Goal: Task Accomplishment & Management: Manage account settings

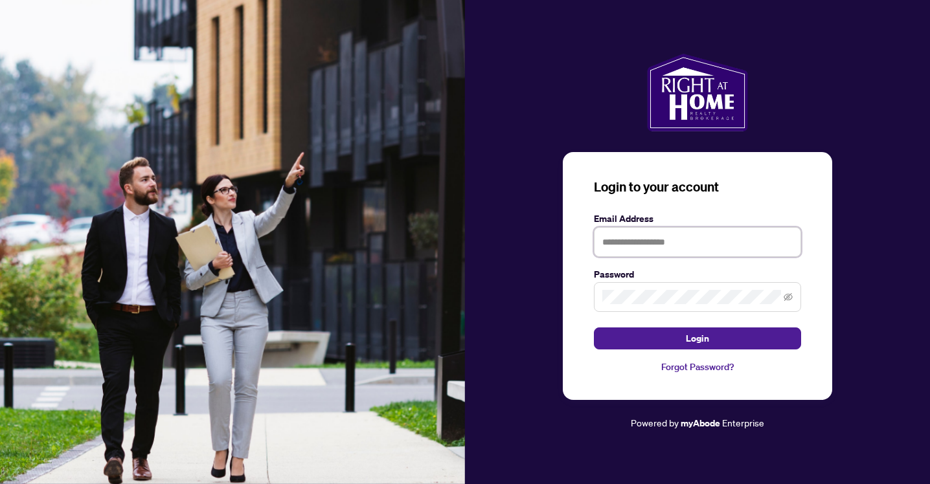
click at [665, 233] on input "text" at bounding box center [697, 242] width 207 height 30
type input "**********"
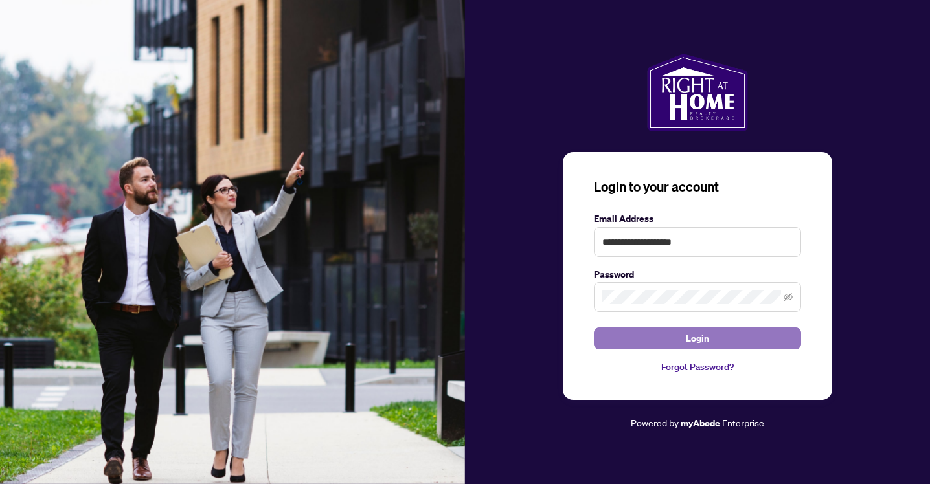
click at [686, 338] on button "Login" at bounding box center [697, 339] width 207 height 22
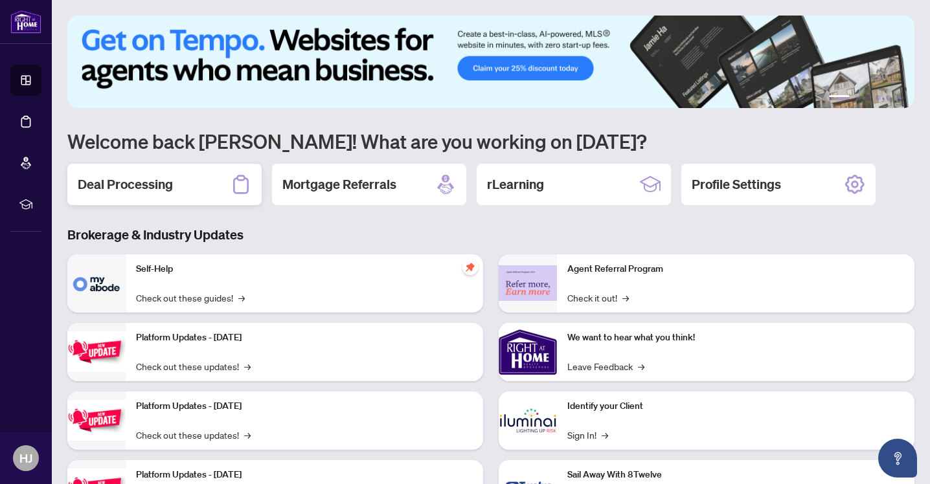
click at [154, 196] on div "Deal Processing" at bounding box center [164, 184] width 194 height 41
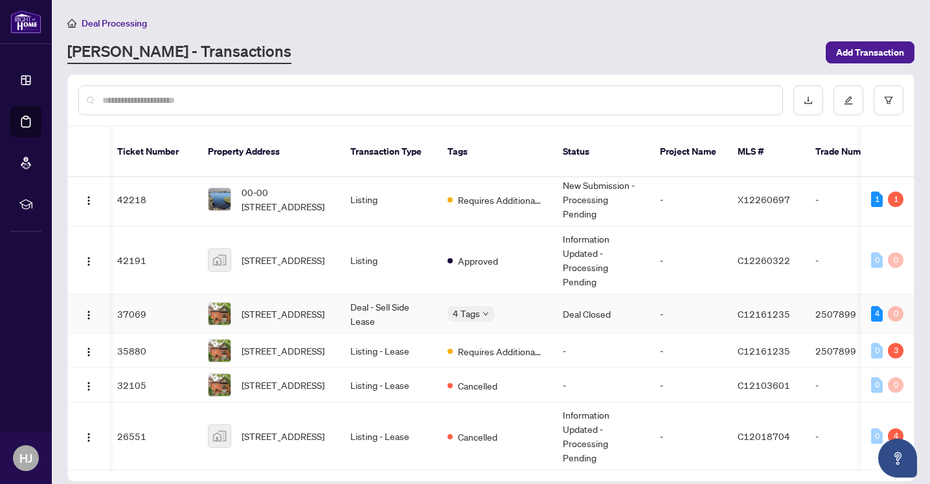
scroll to position [0, 5]
click at [445, 299] on div "Approved Closed BV Cheque(s) Issued Final Trade" at bounding box center [445, 299] width 0 height 0
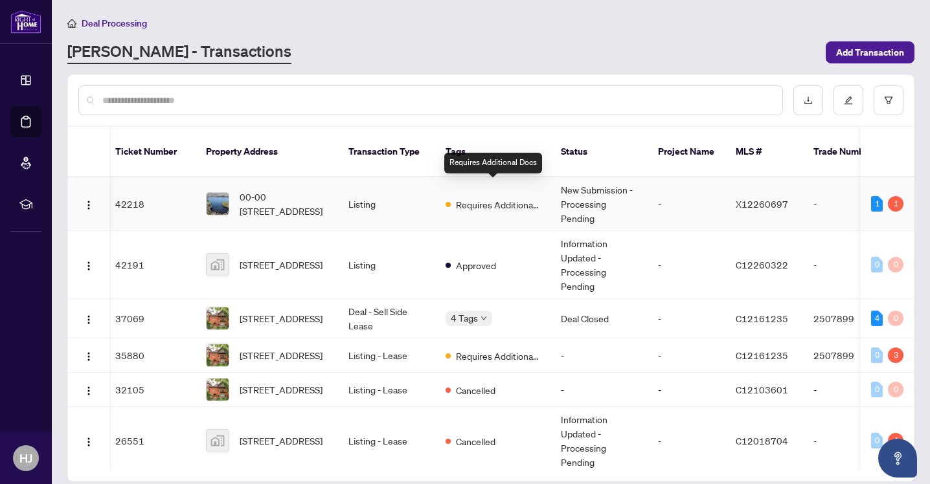
click at [496, 197] on span "Requires Additional Docs" at bounding box center [498, 204] width 84 height 14
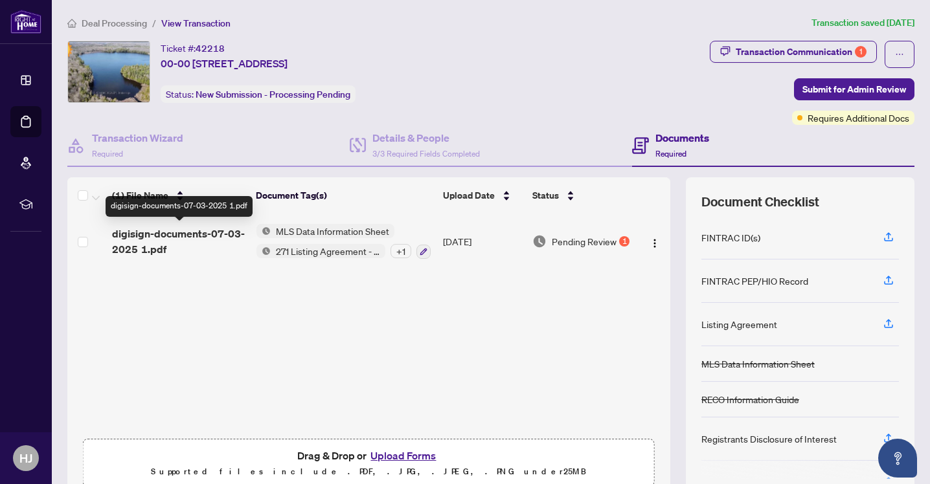
click at [181, 236] on span "digisign-documents-07-03-2025 1.pdf" at bounding box center [179, 241] width 134 height 31
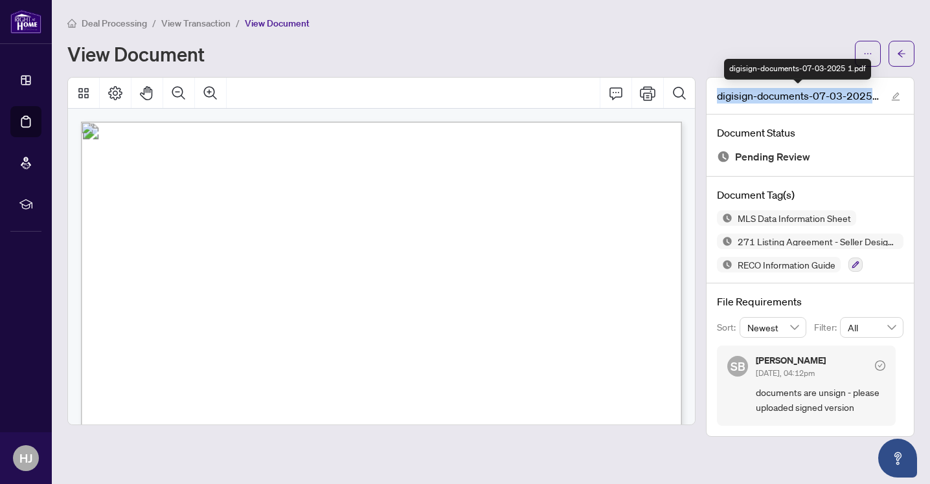
drag, startPoint x: 717, startPoint y: 96, endPoint x: 869, endPoint y: 97, distance: 152.1
click at [869, 97] on span "digisign-documents-07-03-2025 1.pdf" at bounding box center [798, 96] width 162 height 16
copy span "digisign-documents-07-03-2025"
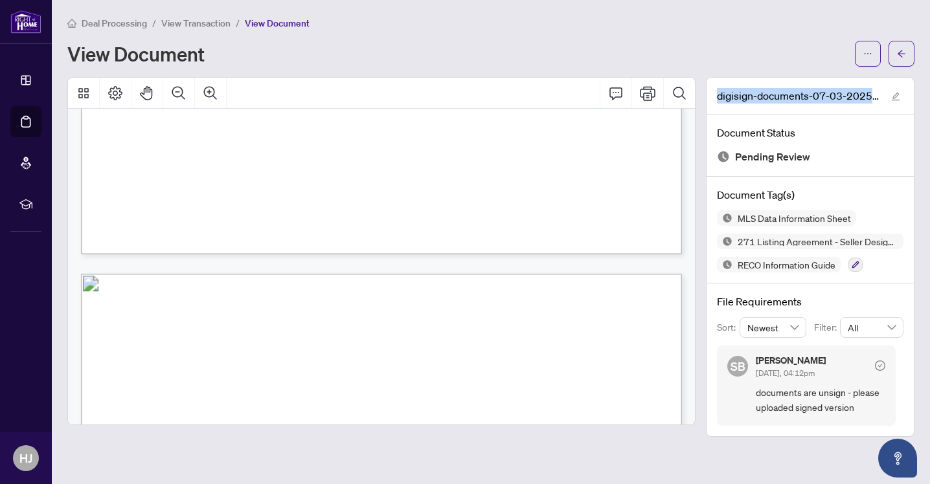
scroll to position [19038, 0]
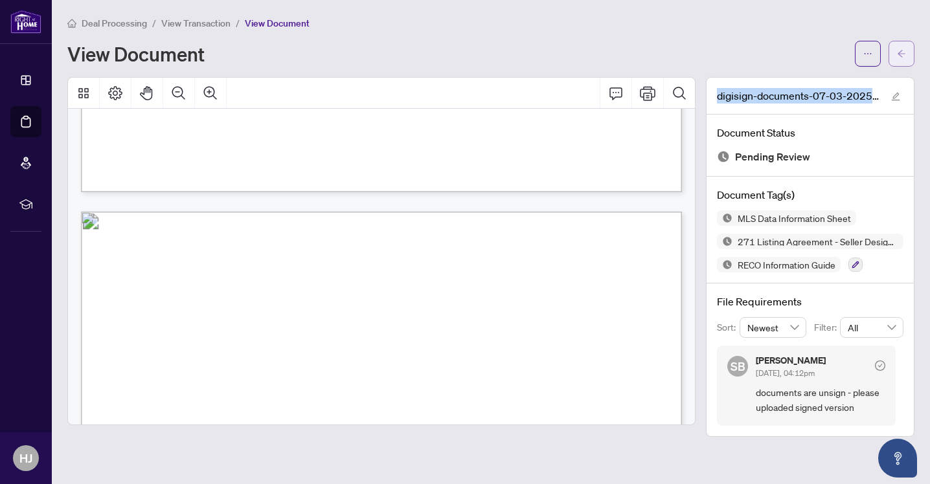
click at [902, 52] on icon "arrow-left" at bounding box center [901, 53] width 9 height 9
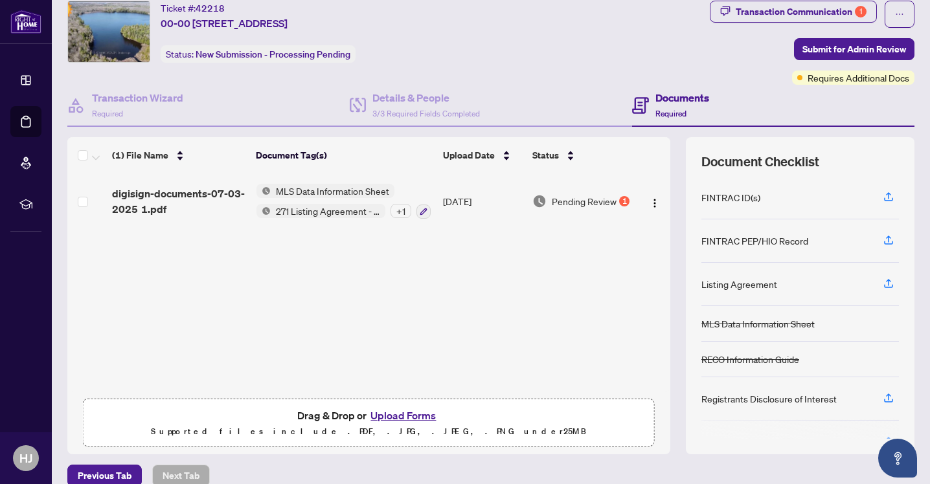
scroll to position [57, 0]
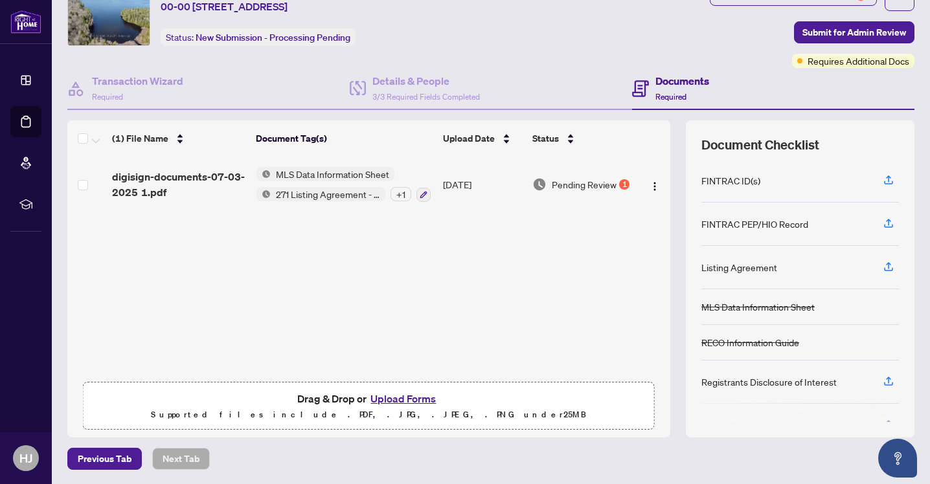
click at [416, 397] on button "Upload Forms" at bounding box center [402, 398] width 73 height 17
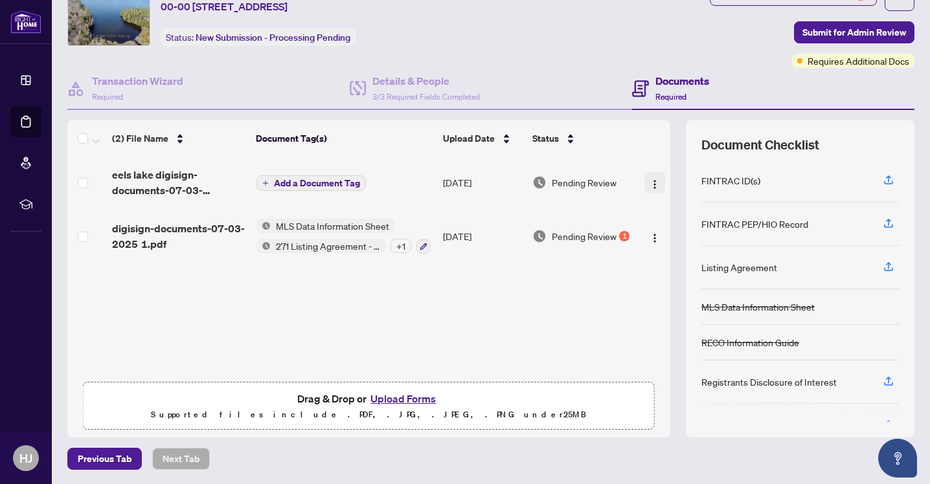
click at [654, 185] on img "button" at bounding box center [654, 184] width 10 height 10
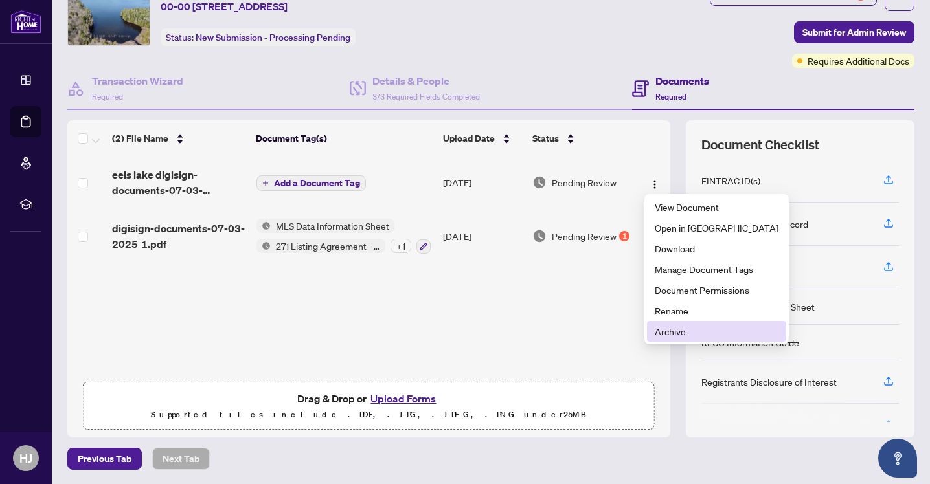
click at [677, 329] on span "Archive" at bounding box center [716, 331] width 124 height 14
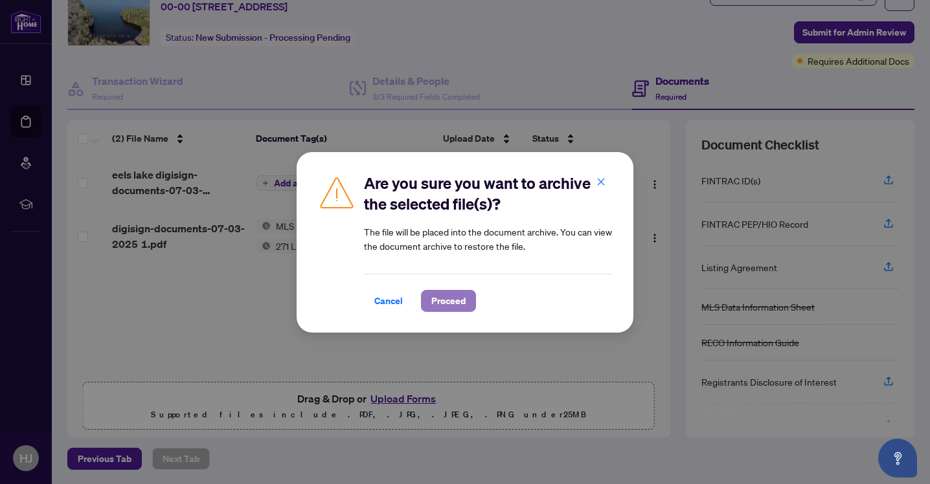
click at [452, 304] on span "Proceed" at bounding box center [448, 301] width 34 height 21
click at [158, 256] on div "Are you sure you want to archive the selected file(s)? The file will be placed …" at bounding box center [465, 242] width 930 height 484
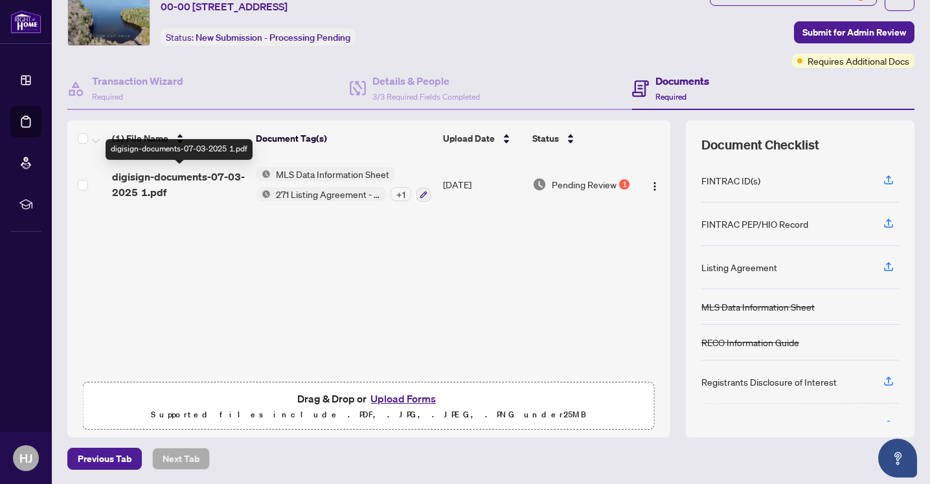
click at [125, 176] on span "digisign-documents-07-03-2025 1.pdf" at bounding box center [179, 184] width 134 height 31
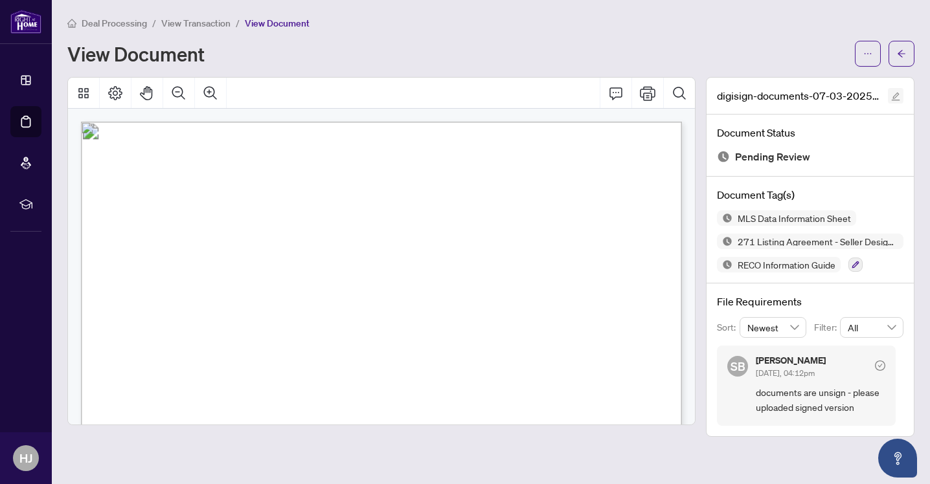
click at [895, 100] on icon "edit" at bounding box center [895, 96] width 9 height 9
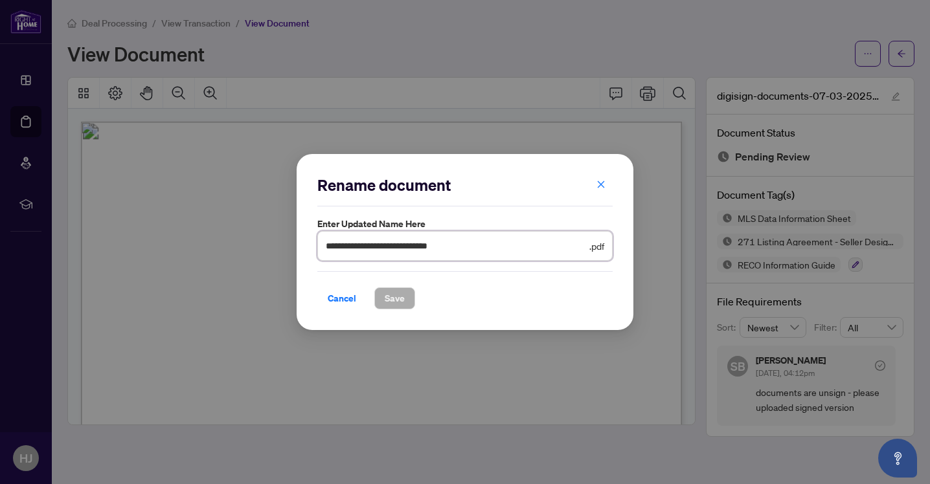
drag, startPoint x: 490, startPoint y: 247, endPoint x: 275, endPoint y: 253, distance: 215.0
click at [326, 253] on input "**********" at bounding box center [456, 246] width 261 height 14
drag, startPoint x: 327, startPoint y: 247, endPoint x: 457, endPoint y: 251, distance: 130.2
click at [457, 251] on input "**********" at bounding box center [456, 246] width 261 height 14
click at [599, 188] on icon "close" at bounding box center [600, 184] width 9 height 9
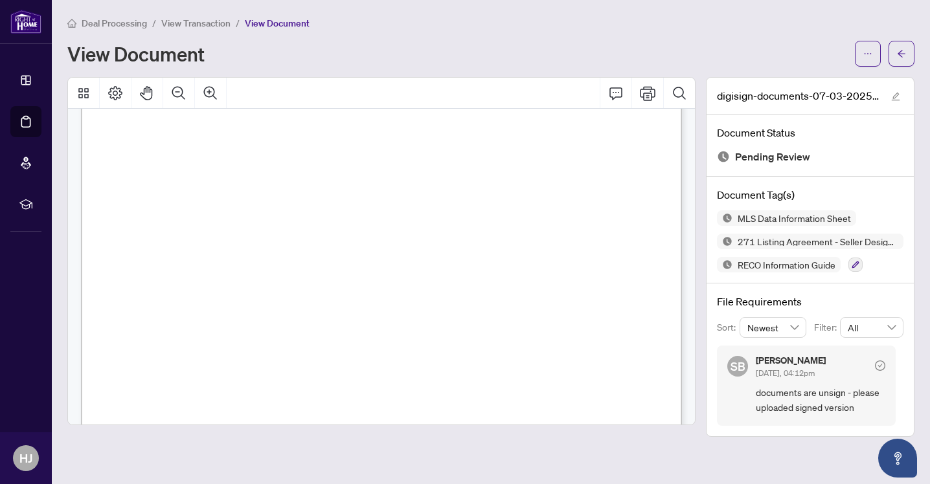
scroll to position [11378, 0]
click at [864, 47] on span "button" at bounding box center [867, 53] width 9 height 21
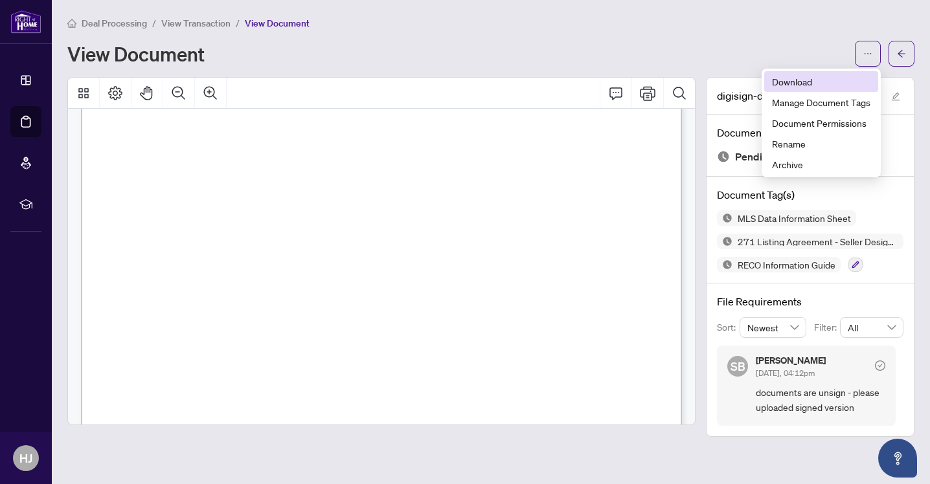
click at [816, 87] on span "Download" at bounding box center [821, 81] width 98 height 14
